Goal: Task Accomplishment & Management: Use online tool/utility

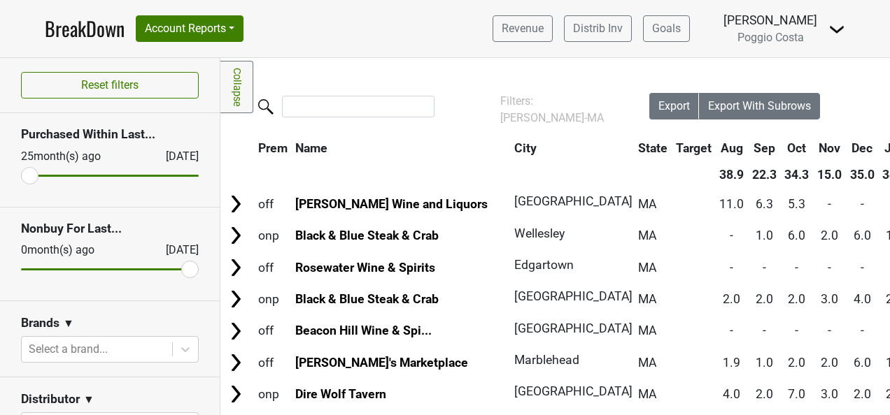
scroll to position [140, 0]
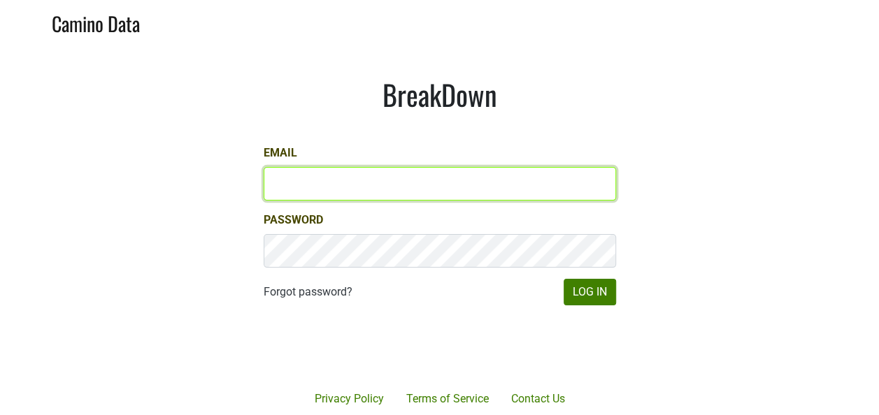
click at [438, 189] on input "Email" at bounding box center [440, 184] width 352 height 34
type input "[PERSON_NAME][EMAIL_ADDRESS][DOMAIN_NAME]"
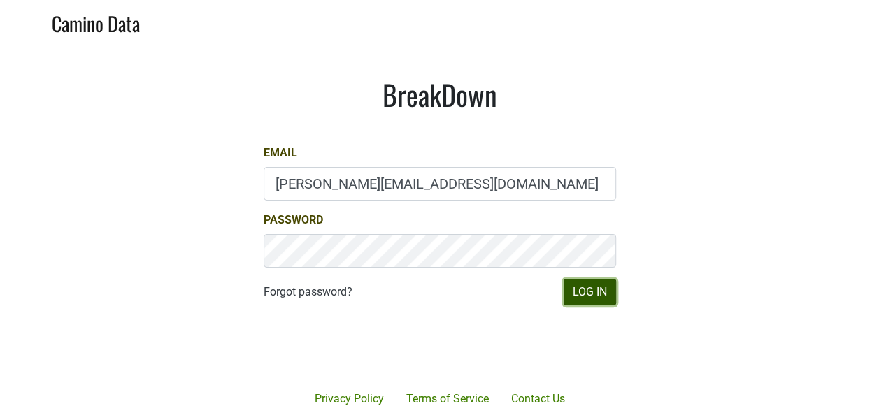
click at [596, 285] on button "Log In" at bounding box center [590, 292] width 52 height 27
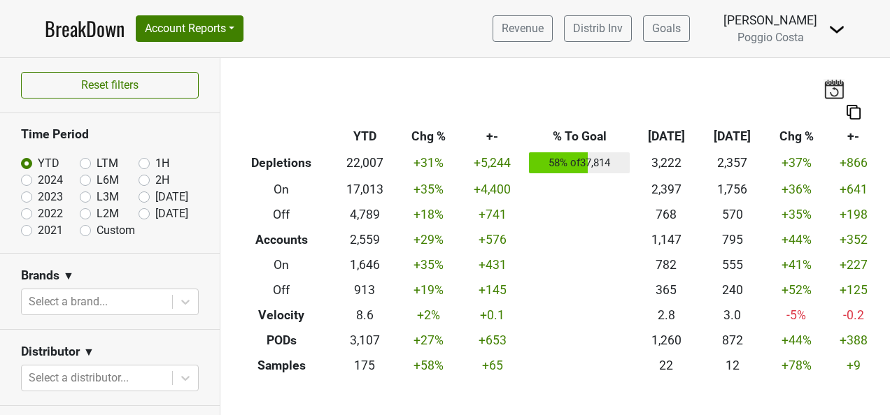
click at [155, 208] on label "[DATE]" at bounding box center [171, 214] width 33 height 17
click at [138, 208] on input "[DATE]" at bounding box center [166, 213] width 56 height 14
radio input "true"
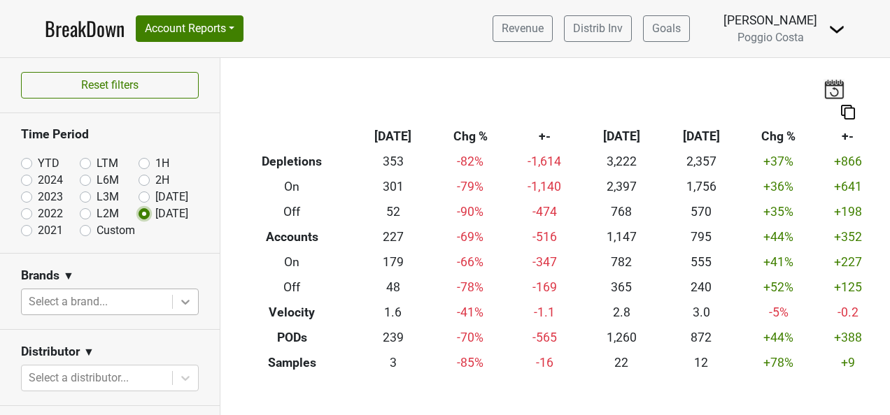
scroll to position [140, 0]
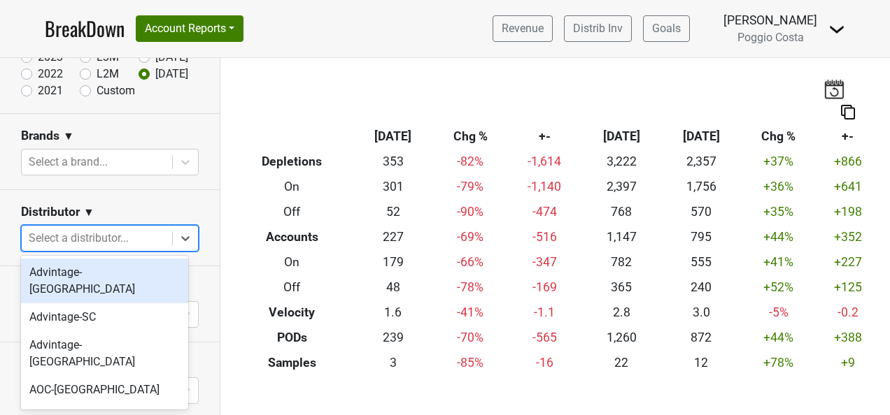
click at [127, 234] on div at bounding box center [97, 239] width 136 height 20
click at [122, 285] on div "Advintage-[GEOGRAPHIC_DATA]" at bounding box center [104, 281] width 167 height 45
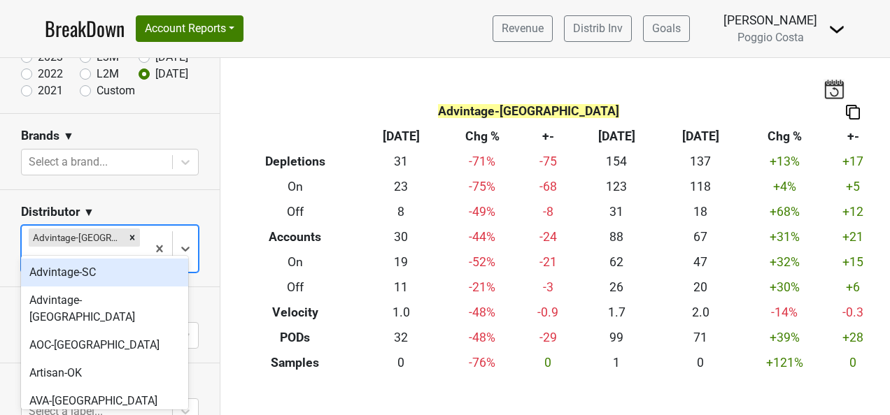
click at [132, 241] on div "Advintage-[GEOGRAPHIC_DATA]" at bounding box center [84, 249] width 125 height 46
click at [124, 269] on div "Advintage-SC" at bounding box center [104, 273] width 167 height 28
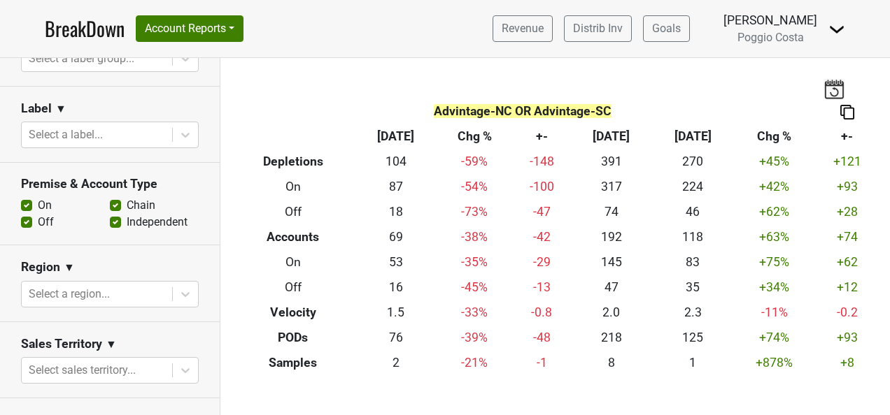
scroll to position [490, 0]
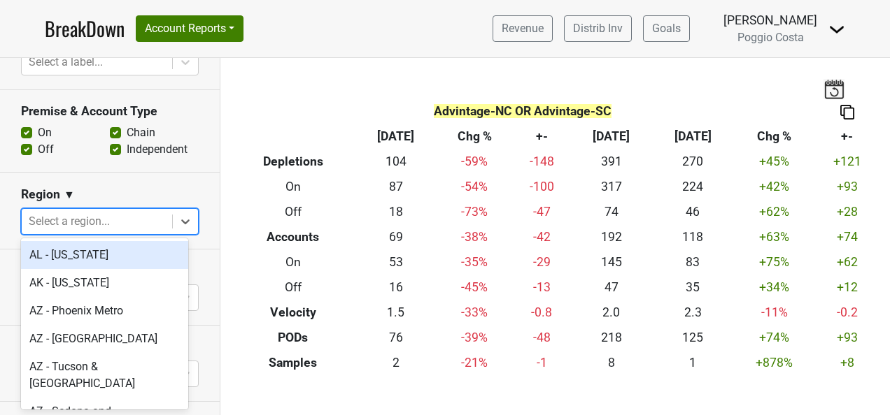
click at [121, 215] on div at bounding box center [97, 222] width 136 height 20
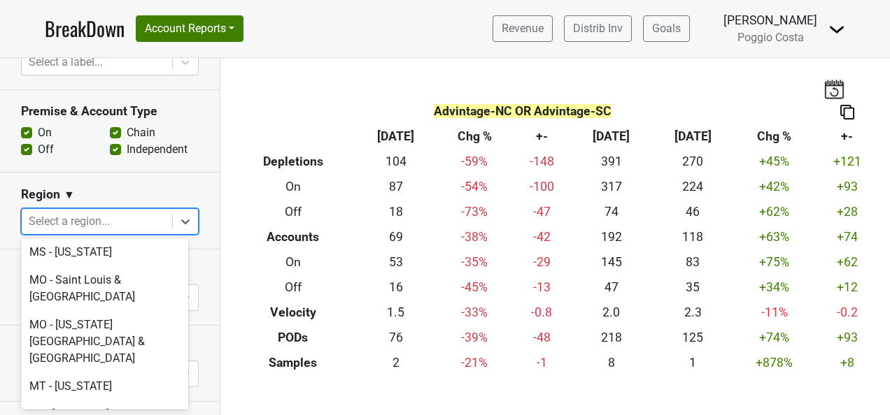
scroll to position [2588, 0]
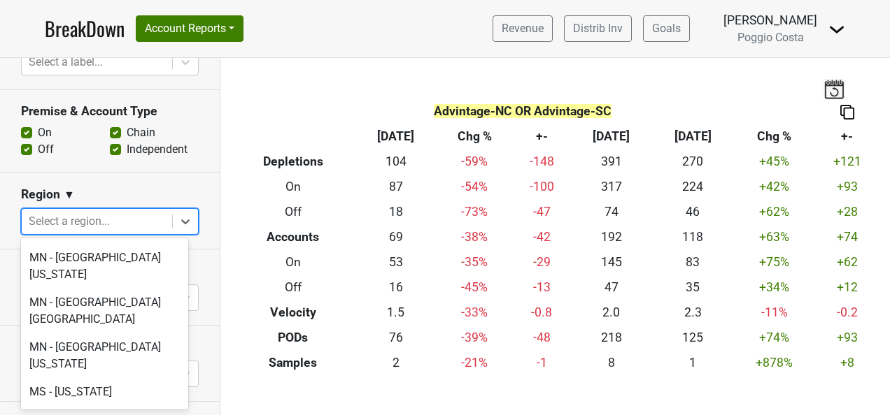
click at [199, 183] on section "Region ▼ option [GEOGRAPHIC_DATA] - [GEOGRAPHIC_DATA][US_STATE] focused, 84 of …" at bounding box center [110, 211] width 220 height 76
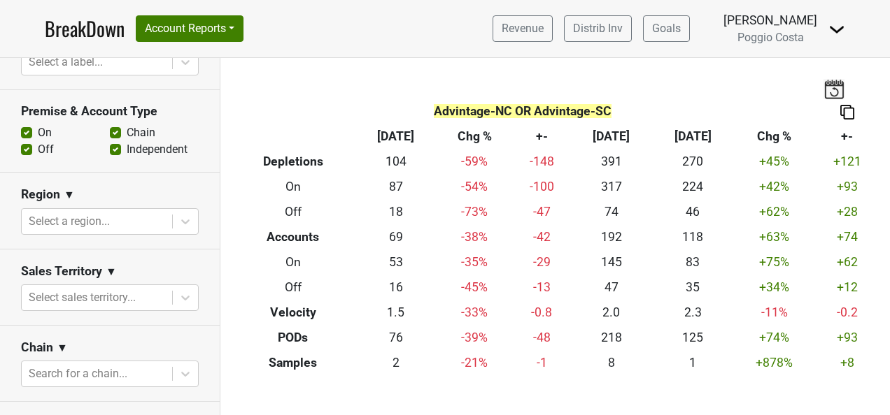
scroll to position [280, 0]
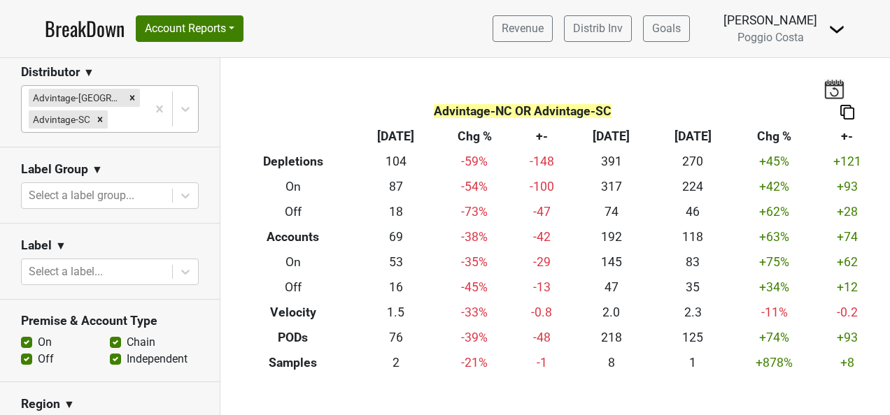
click at [130, 112] on div "Advintage-NC Advintage-SC" at bounding box center [84, 109] width 125 height 46
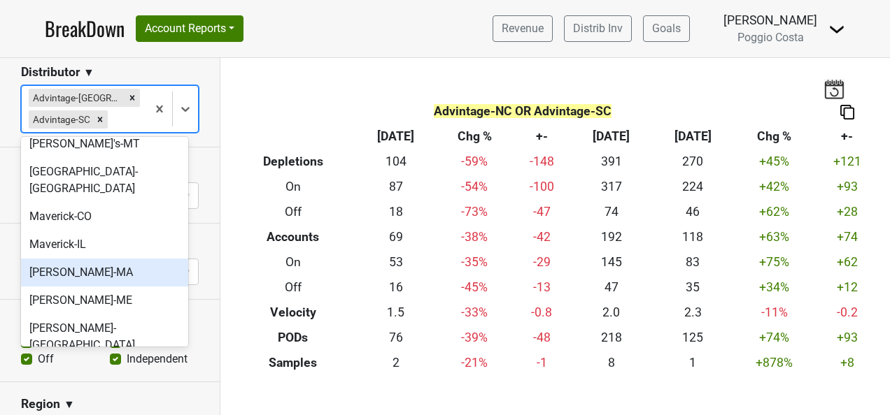
scroll to position [420, 0]
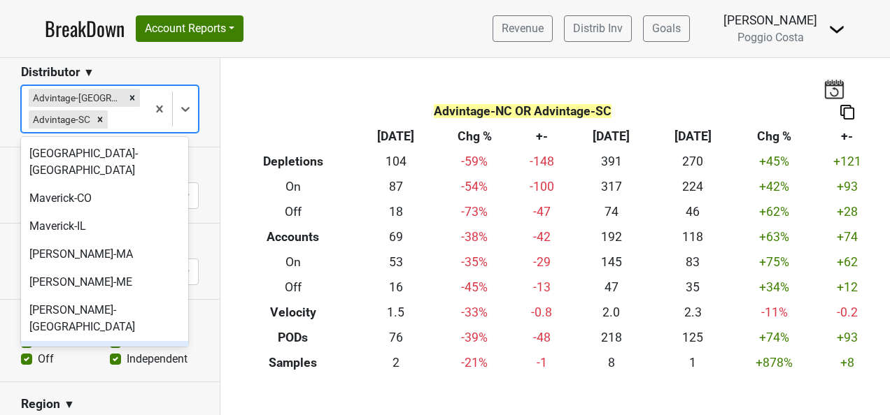
click at [129, 341] on div "[PERSON_NAME]-[GEOGRAPHIC_DATA]" at bounding box center [104, 363] width 167 height 45
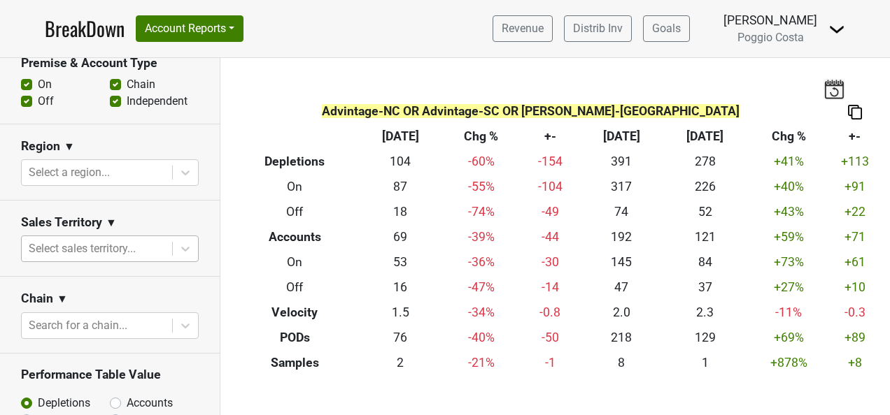
scroll to position [560, 0]
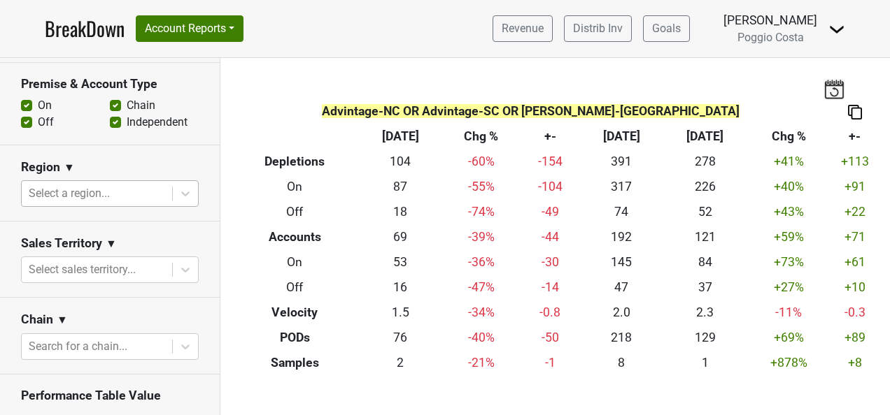
click at [143, 184] on div at bounding box center [97, 194] width 136 height 20
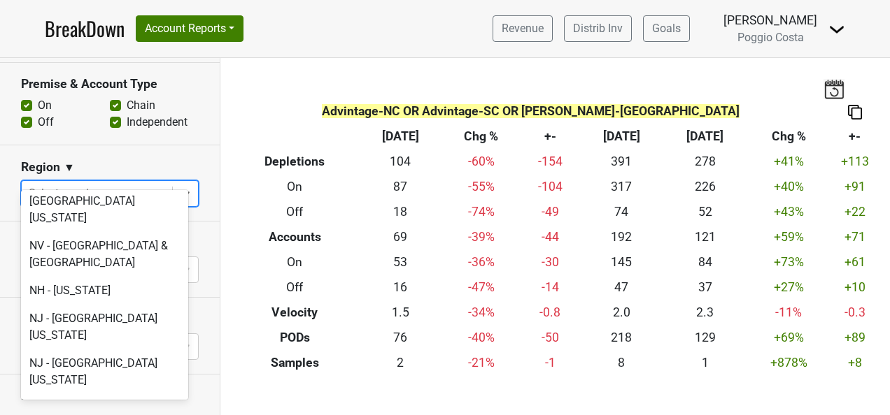
scroll to position [2868, 0]
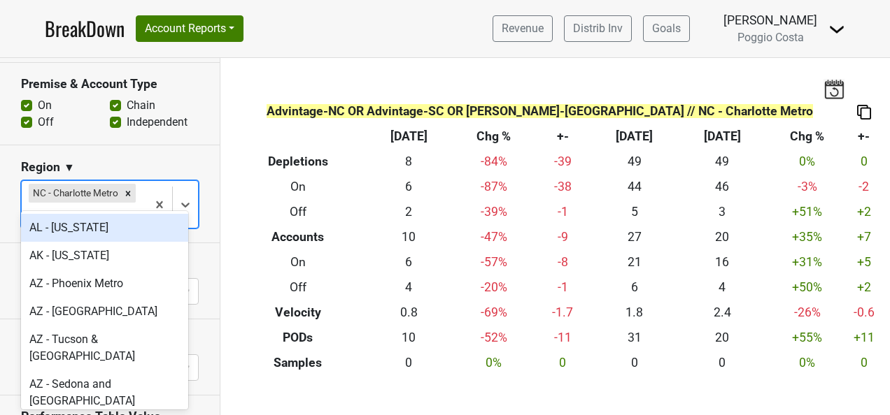
click at [120, 206] on div at bounding box center [84, 216] width 111 height 20
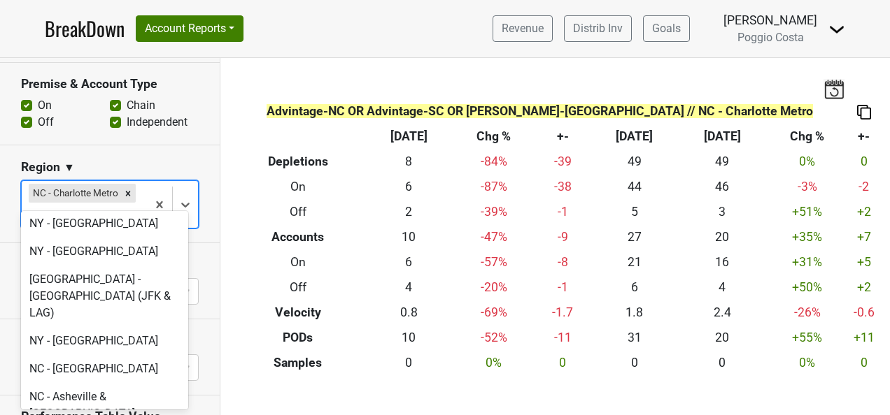
scroll to position [3357, 0]
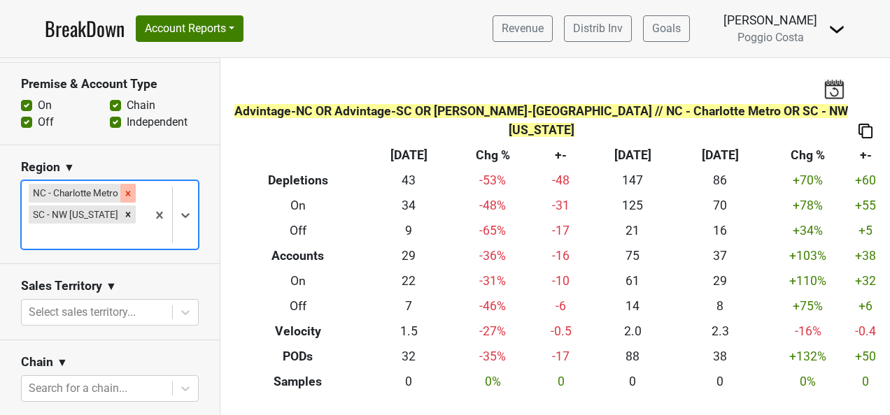
click at [123, 189] on icon "Remove NC - Charlotte Metro" at bounding box center [128, 194] width 10 height 10
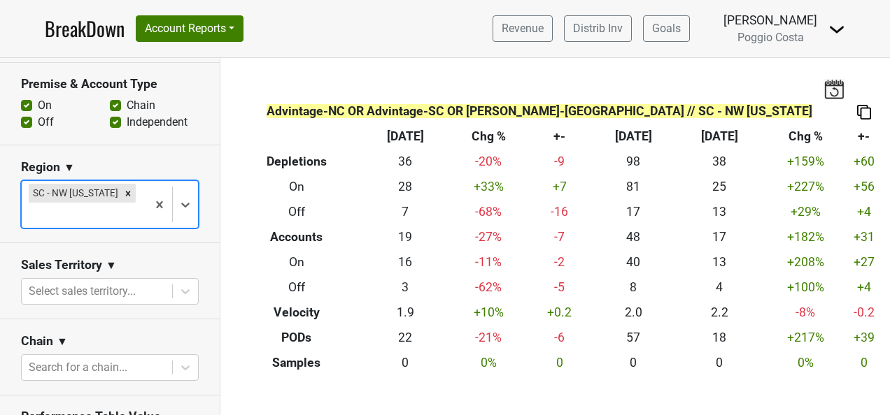
click at [124, 189] on icon "Remove SC - NW South Carolina" at bounding box center [128, 194] width 10 height 10
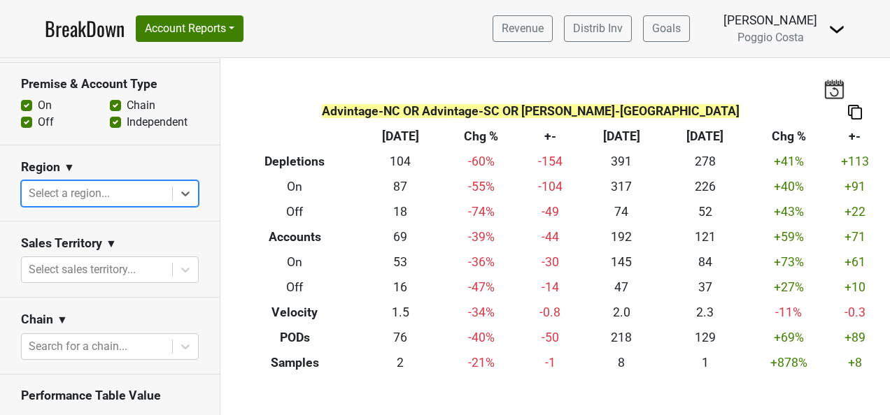
click at [124, 184] on div at bounding box center [97, 194] width 136 height 20
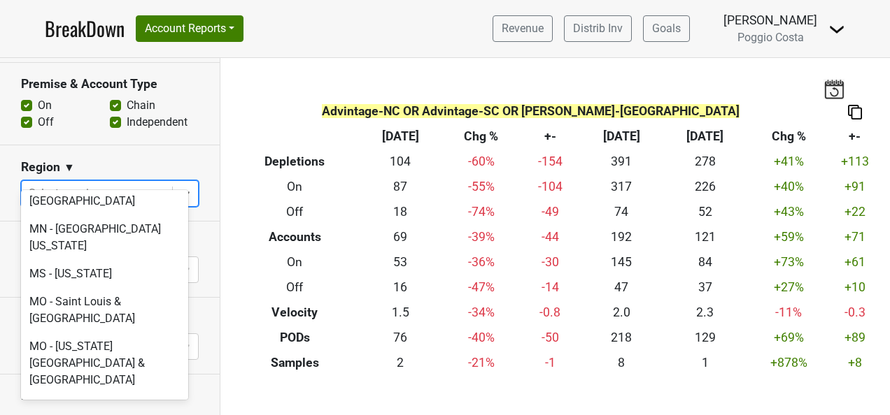
scroll to position [2588, 0]
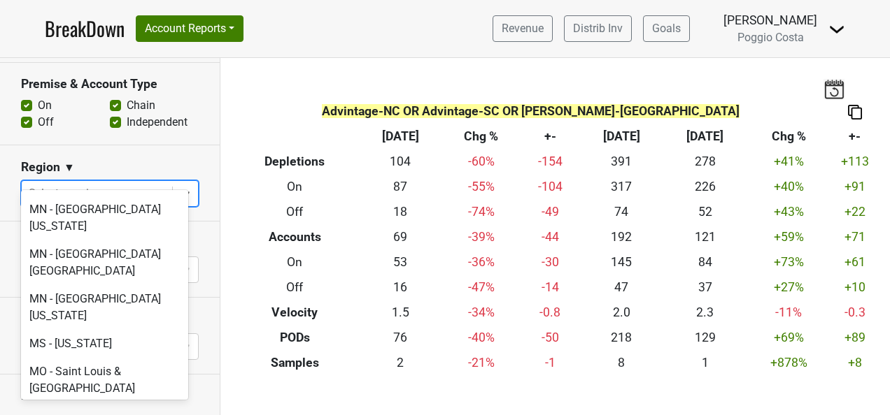
click at [136, 145] on section "Region ▼ option SC - [GEOGRAPHIC_DATA][US_STATE], deselected. option NJ - [GEOG…" at bounding box center [110, 183] width 220 height 76
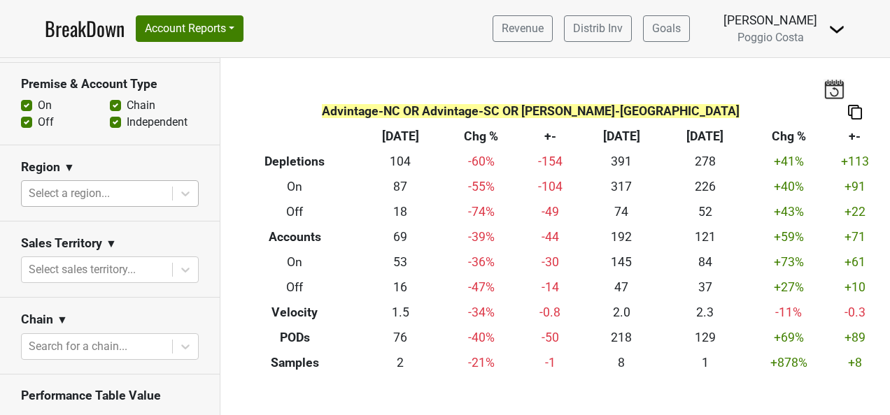
scroll to position [280, 0]
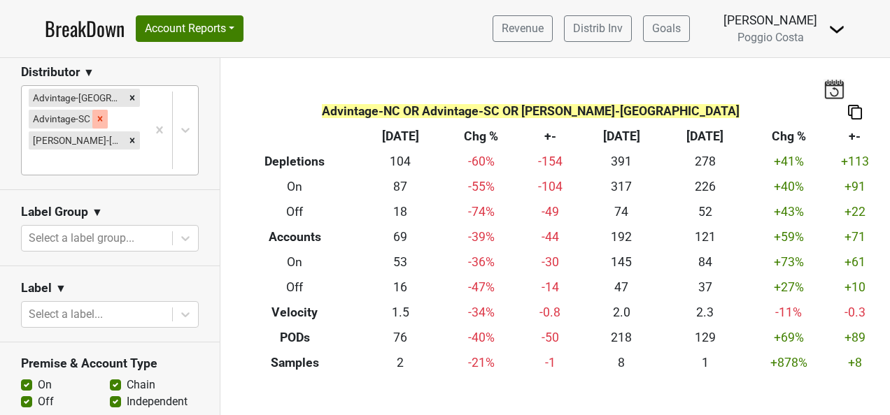
click at [95, 120] on icon "Remove Advintage-SC" at bounding box center [100, 119] width 10 height 10
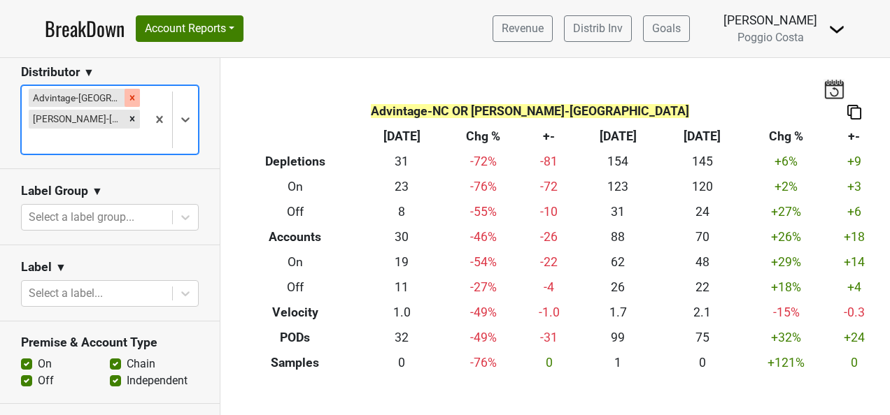
click at [127, 97] on icon "Remove Advintage-NC" at bounding box center [132, 98] width 10 height 10
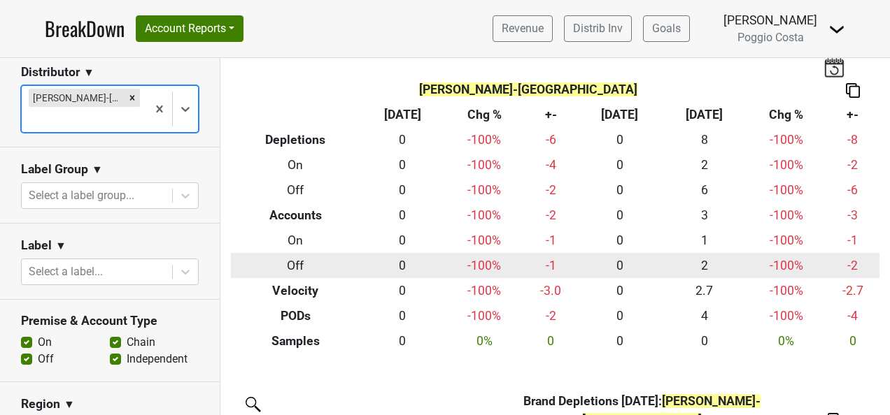
scroll to position [0, 0]
